Goal: Information Seeking & Learning: Learn about a topic

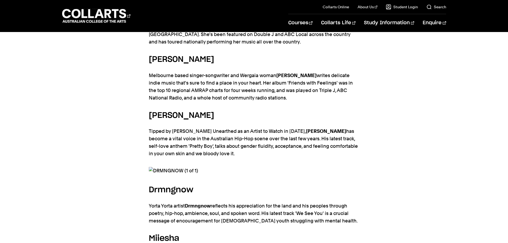
scroll to position [480, 0]
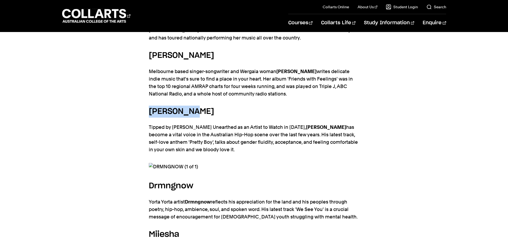
drag, startPoint x: 199, startPoint y: 111, endPoint x: 146, endPoint y: 114, distance: 52.8
click at [146, 114] on div "Australia has an incredibly rich history of amazing musicians, songwriters, and…" at bounding box center [254, 210] width 470 height 667
copy h5 "[PERSON_NAME]"
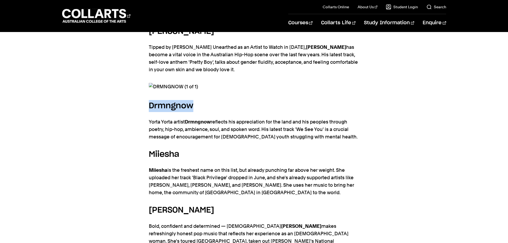
drag, startPoint x: 203, startPoint y: 105, endPoint x: 148, endPoint y: 105, distance: 54.1
click at [149, 105] on h5 "Drmngnow" at bounding box center [254, 106] width 211 height 12
copy h5 "Drmngnow"
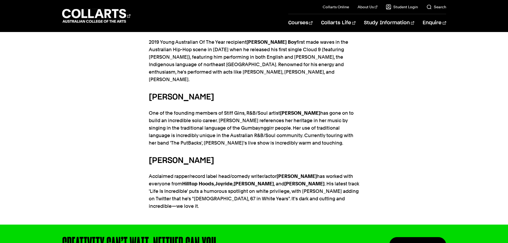
scroll to position [800, 0]
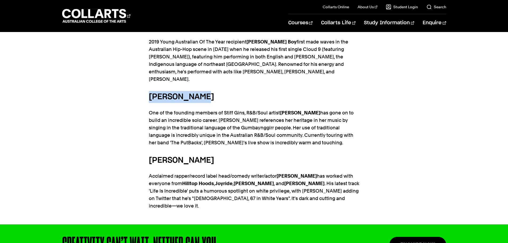
drag, startPoint x: 215, startPoint y: 86, endPoint x: 150, endPoint y: 88, distance: 64.5
click at [150, 91] on h5 "[PERSON_NAME]" at bounding box center [254, 97] width 211 height 12
copy h5 "[PERSON_NAME]"
